Goal: Information Seeking & Learning: Learn about a topic

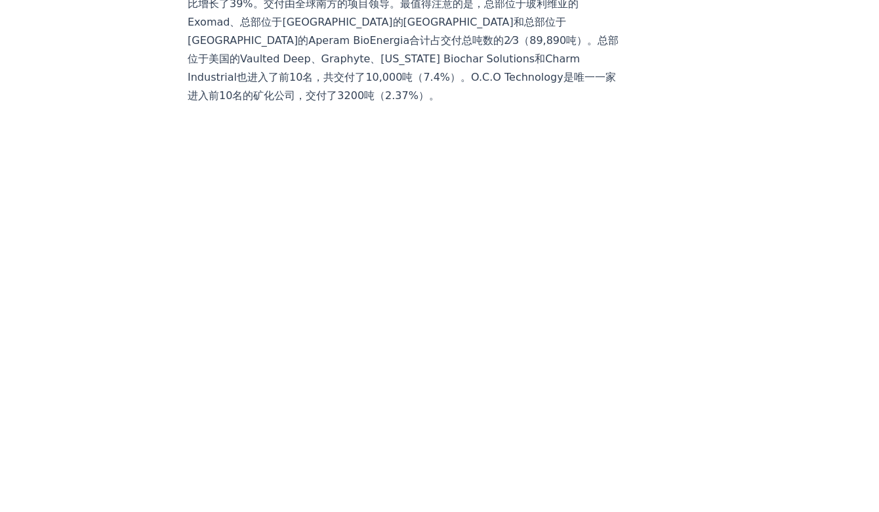
scroll to position [4623, 0]
